Goal: Task Accomplishment & Management: Manage account settings

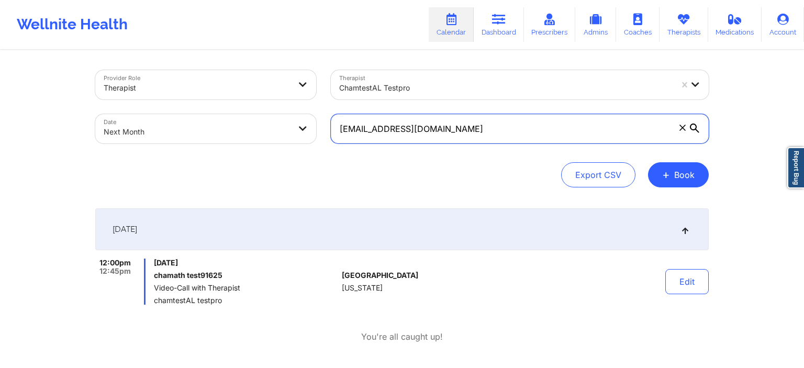
click at [697, 127] on label "[EMAIL_ADDRESS][DOMAIN_NAME]" at bounding box center [520, 128] width 378 height 29
click at [697, 127] on input "[EMAIL_ADDRESS][DOMAIN_NAME]" at bounding box center [520, 128] width 378 height 29
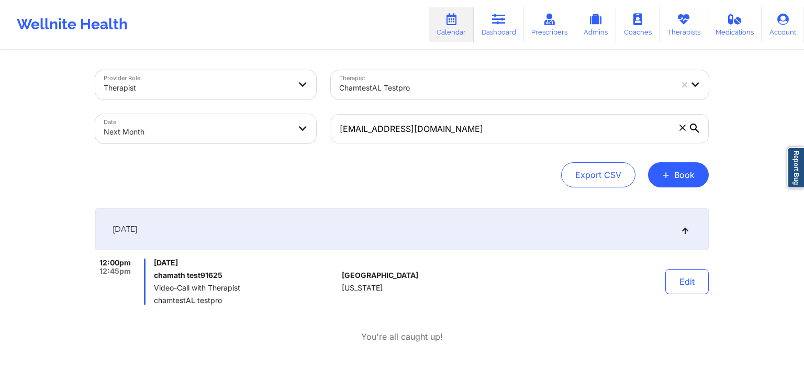
click at [697, 127] on icon at bounding box center [694, 128] width 9 height 9
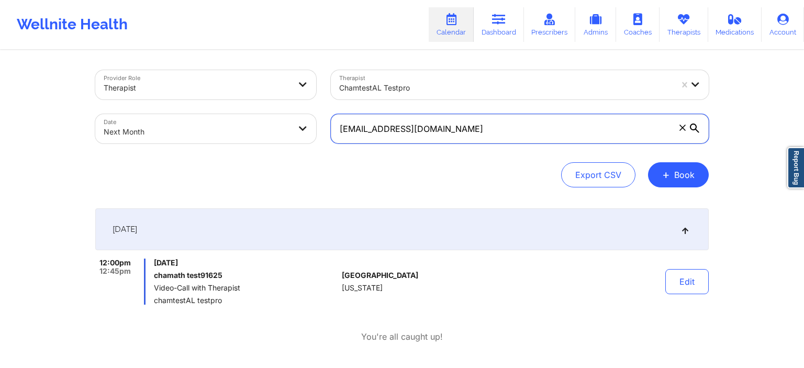
click at [697, 127] on input "[EMAIL_ADDRESS][DOMAIN_NAME]" at bounding box center [520, 128] width 378 height 29
click at [416, 136] on input "[EMAIL_ADDRESS][DOMAIN_NAME]" at bounding box center [520, 128] width 378 height 29
click at [459, 128] on input "[EMAIL_ADDRESS][DOMAIN_NAME]" at bounding box center [520, 128] width 378 height 29
drag, startPoint x: 406, startPoint y: 131, endPoint x: 336, endPoint y: 130, distance: 70.1
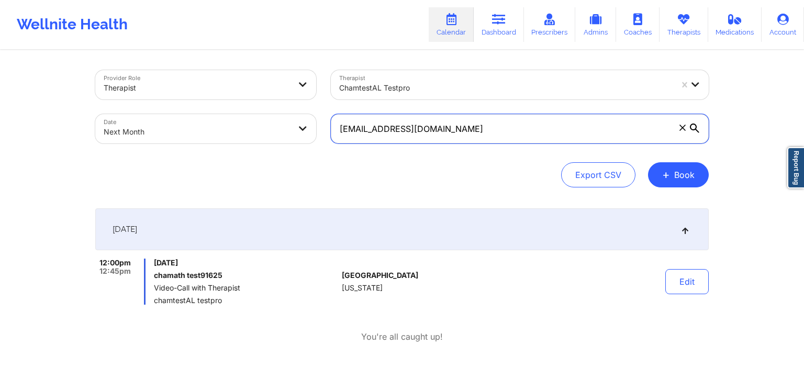
click at [336, 130] on input "[EMAIL_ADDRESS][DOMAIN_NAME]" at bounding box center [520, 128] width 378 height 29
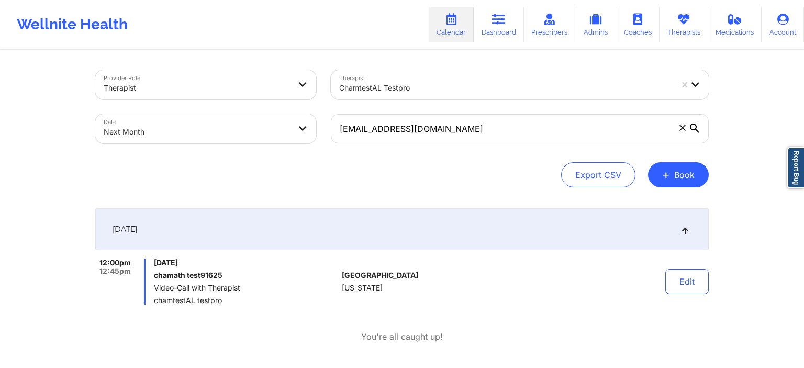
click at [681, 124] on span at bounding box center [682, 127] width 10 height 10
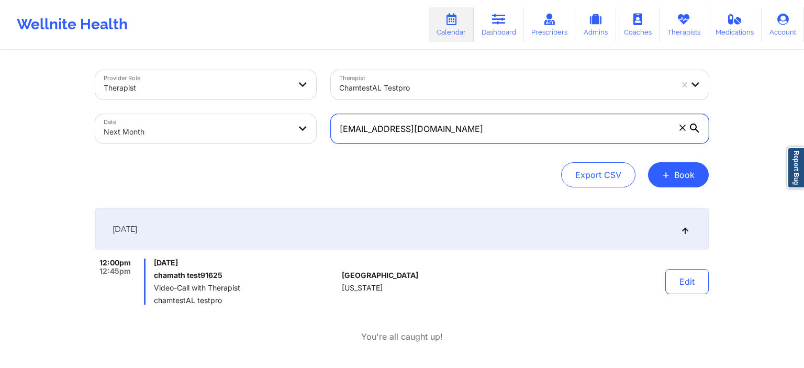
click at [681, 124] on input "[EMAIL_ADDRESS][DOMAIN_NAME]" at bounding box center [520, 128] width 378 height 29
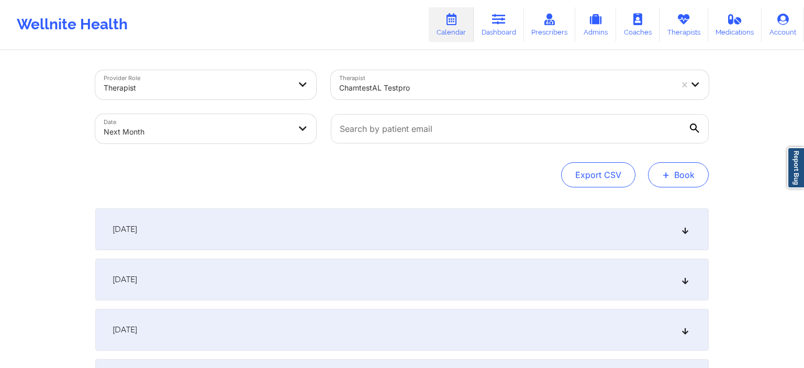
click at [663, 172] on span "+" at bounding box center [666, 175] width 8 height 6
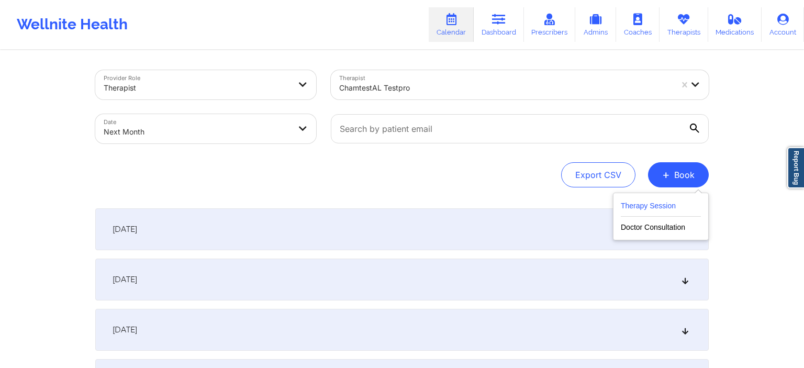
click at [645, 209] on button "Therapy Session" at bounding box center [661, 207] width 80 height 17
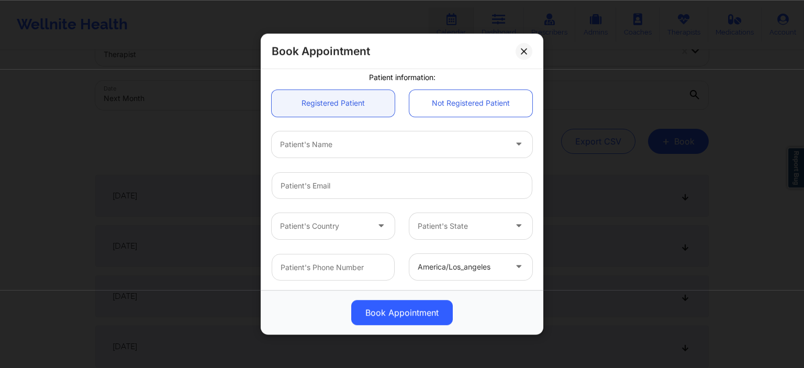
scroll to position [55, 0]
click at [528, 50] on button at bounding box center [524, 50] width 17 height 17
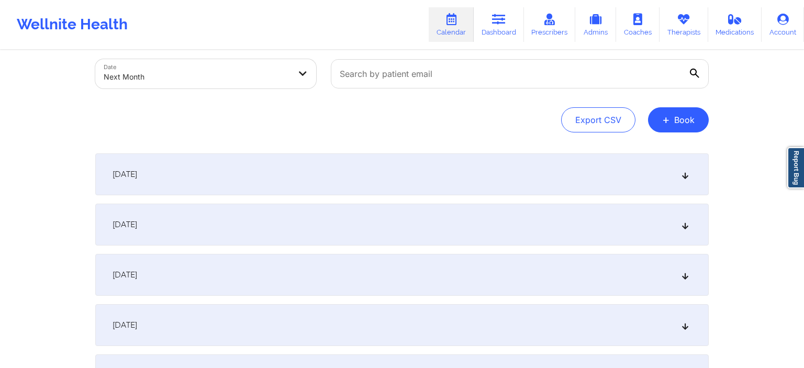
scroll to position [0, 0]
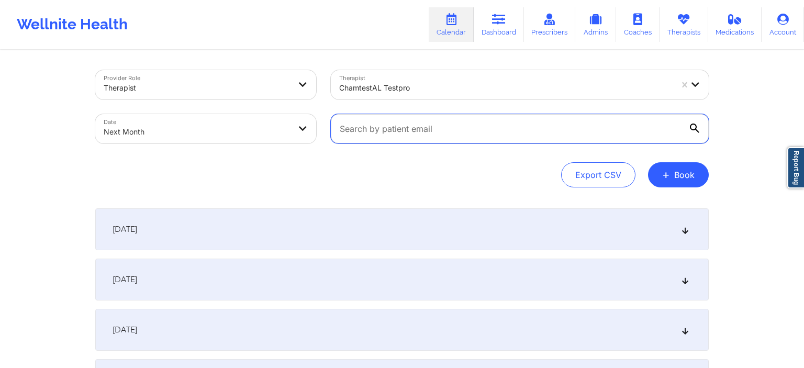
click at [412, 125] on input "text" at bounding box center [520, 128] width 378 height 29
click at [378, 124] on input "text" at bounding box center [520, 128] width 378 height 29
type input "[EMAIL_ADDRESS][DOMAIN_NAME]"
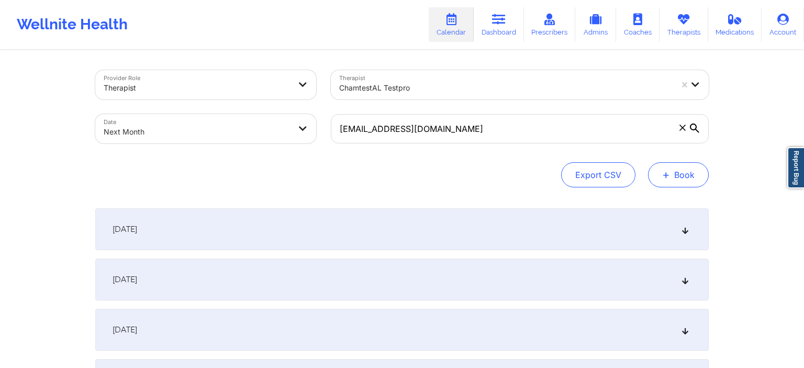
click at [691, 183] on button "+ Book" at bounding box center [678, 174] width 61 height 25
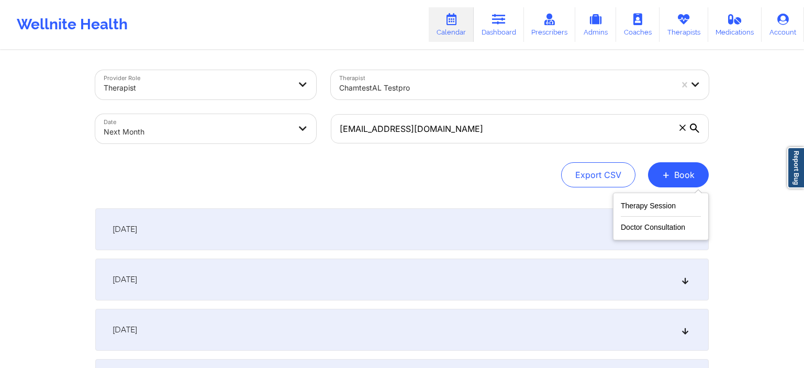
drag, startPoint x: 524, startPoint y: 176, endPoint x: 263, endPoint y: 175, distance: 261.2
click at [524, 175] on div "Export CSV + Book" at bounding box center [401, 174] width 613 height 25
click at [143, 220] on div "[DATE]" at bounding box center [401, 229] width 613 height 42
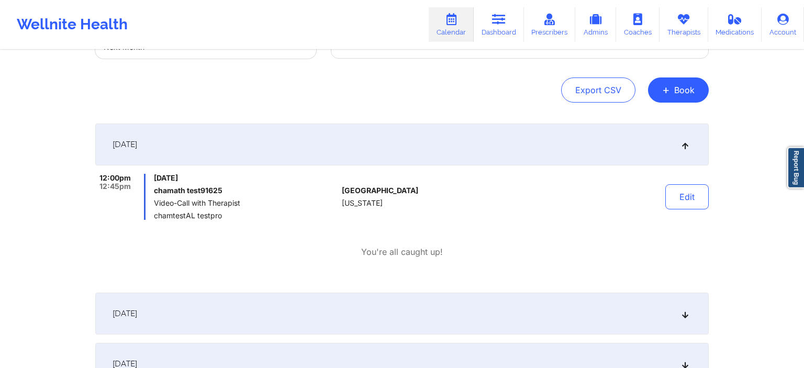
scroll to position [110, 0]
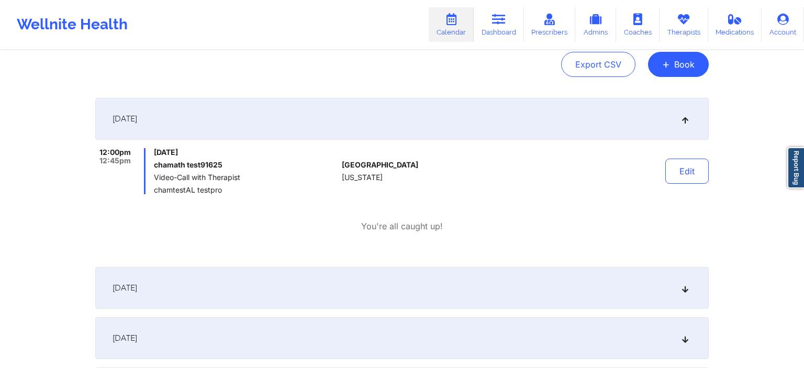
click at [229, 276] on div "[DATE]" at bounding box center [401, 288] width 613 height 42
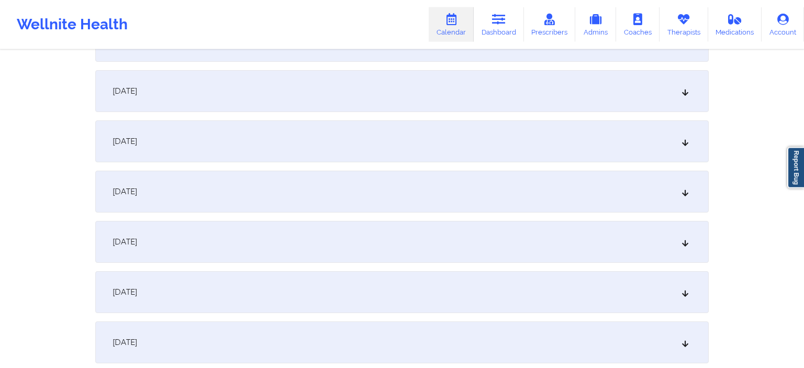
scroll to position [608, 0]
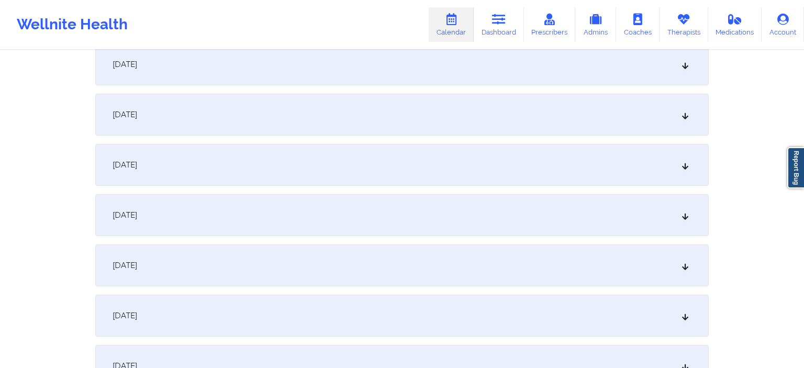
click at [255, 277] on div "[DATE]" at bounding box center [401, 265] width 613 height 42
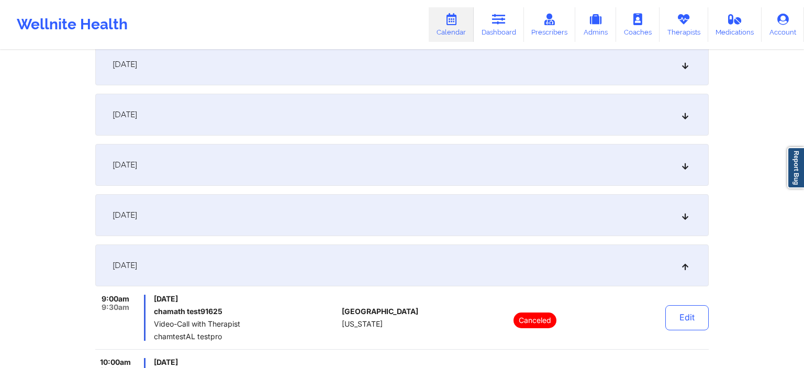
scroll to position [718, 0]
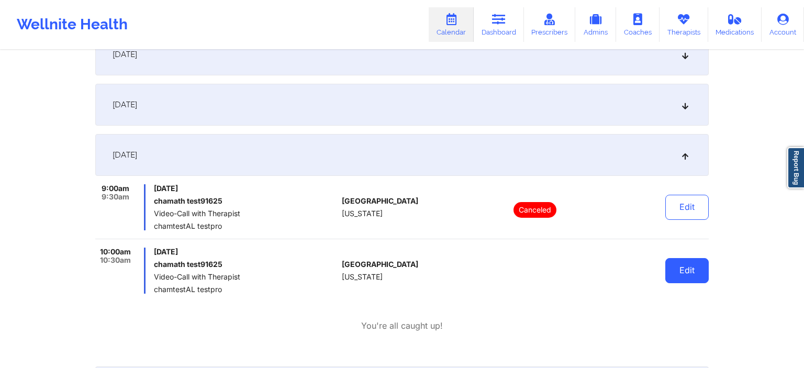
click at [697, 275] on button "Edit" at bounding box center [686, 270] width 43 height 25
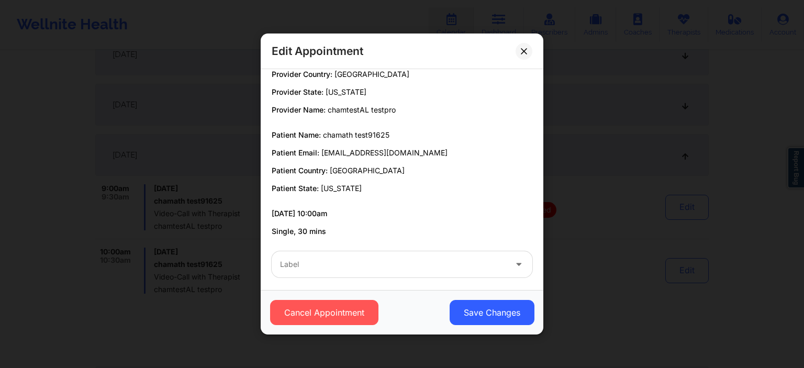
scroll to position [16, 0]
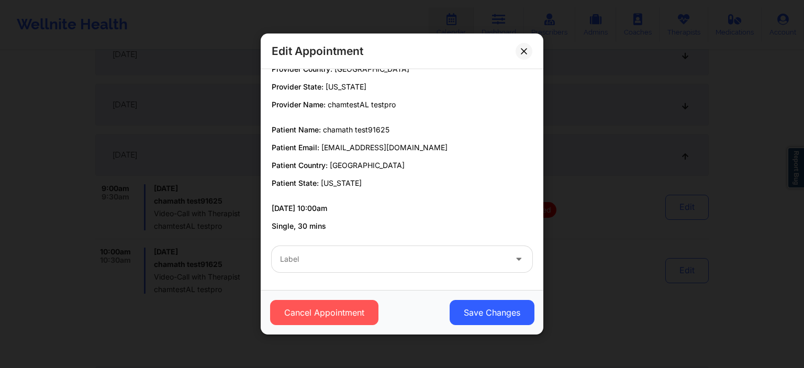
click at [316, 249] on div "Label" at bounding box center [390, 259] width 236 height 26
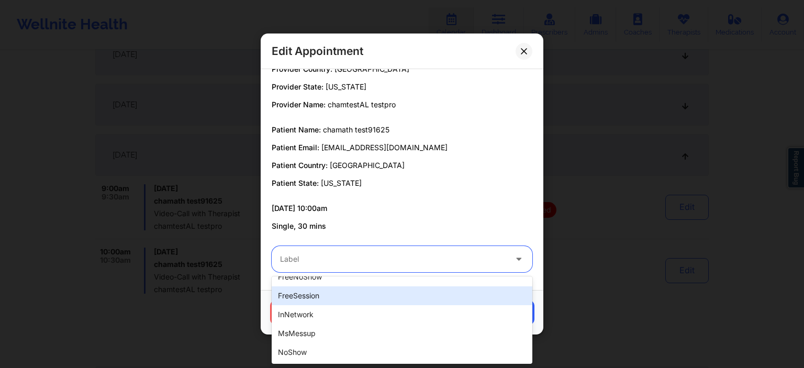
scroll to position [0, 0]
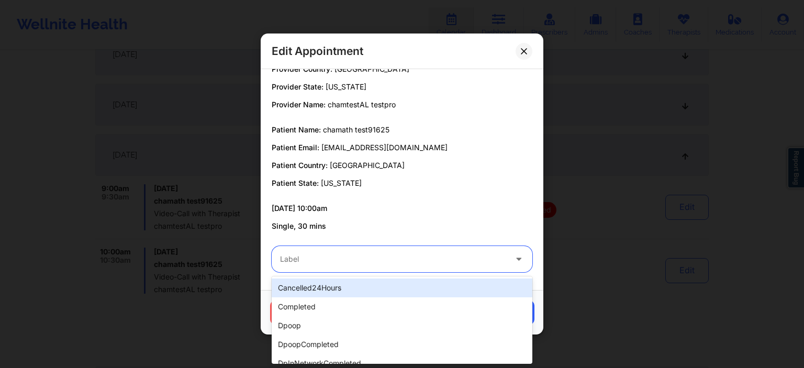
click at [334, 291] on div "cancelled24Hours" at bounding box center [402, 287] width 261 height 19
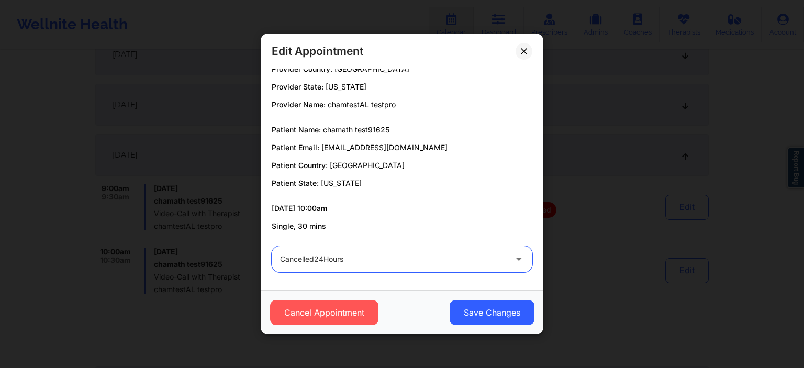
click at [336, 266] on div "cancelled24Hours" at bounding box center [393, 259] width 226 height 26
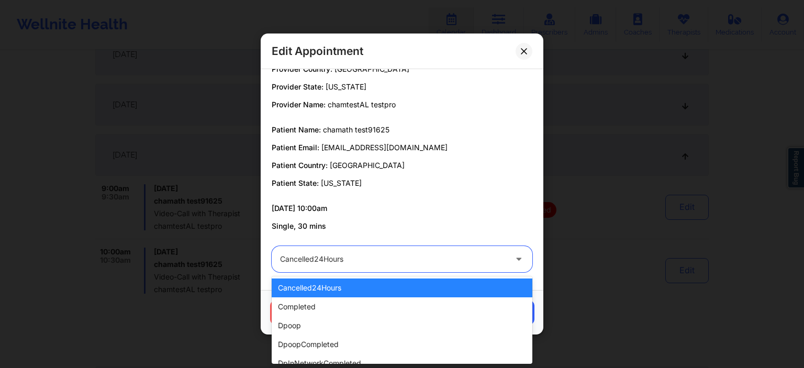
click at [402, 216] on div "[DATE] 10:00am Single, 30 mins" at bounding box center [402, 217] width 261 height 28
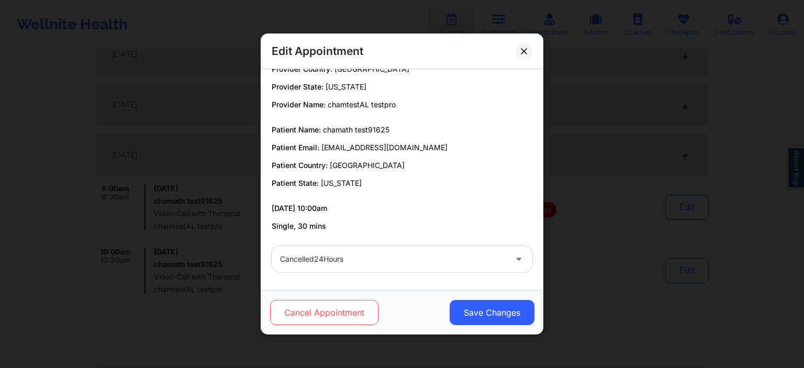
click at [356, 315] on button "Cancel Appointment" at bounding box center [324, 312] width 108 height 25
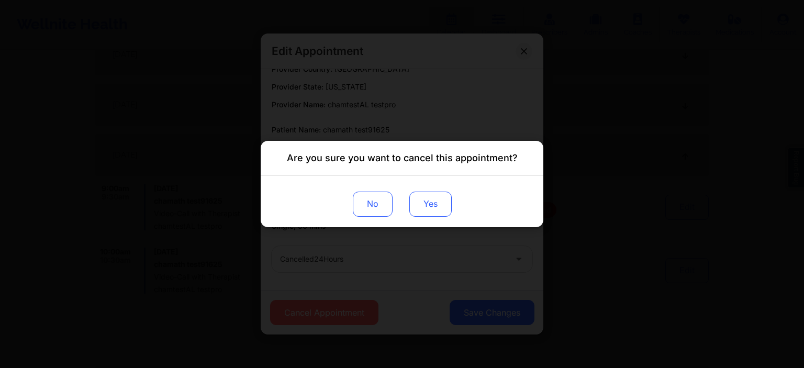
click at [433, 207] on button "Yes" at bounding box center [430, 204] width 42 height 25
